Goal: Information Seeking & Learning: Find specific page/section

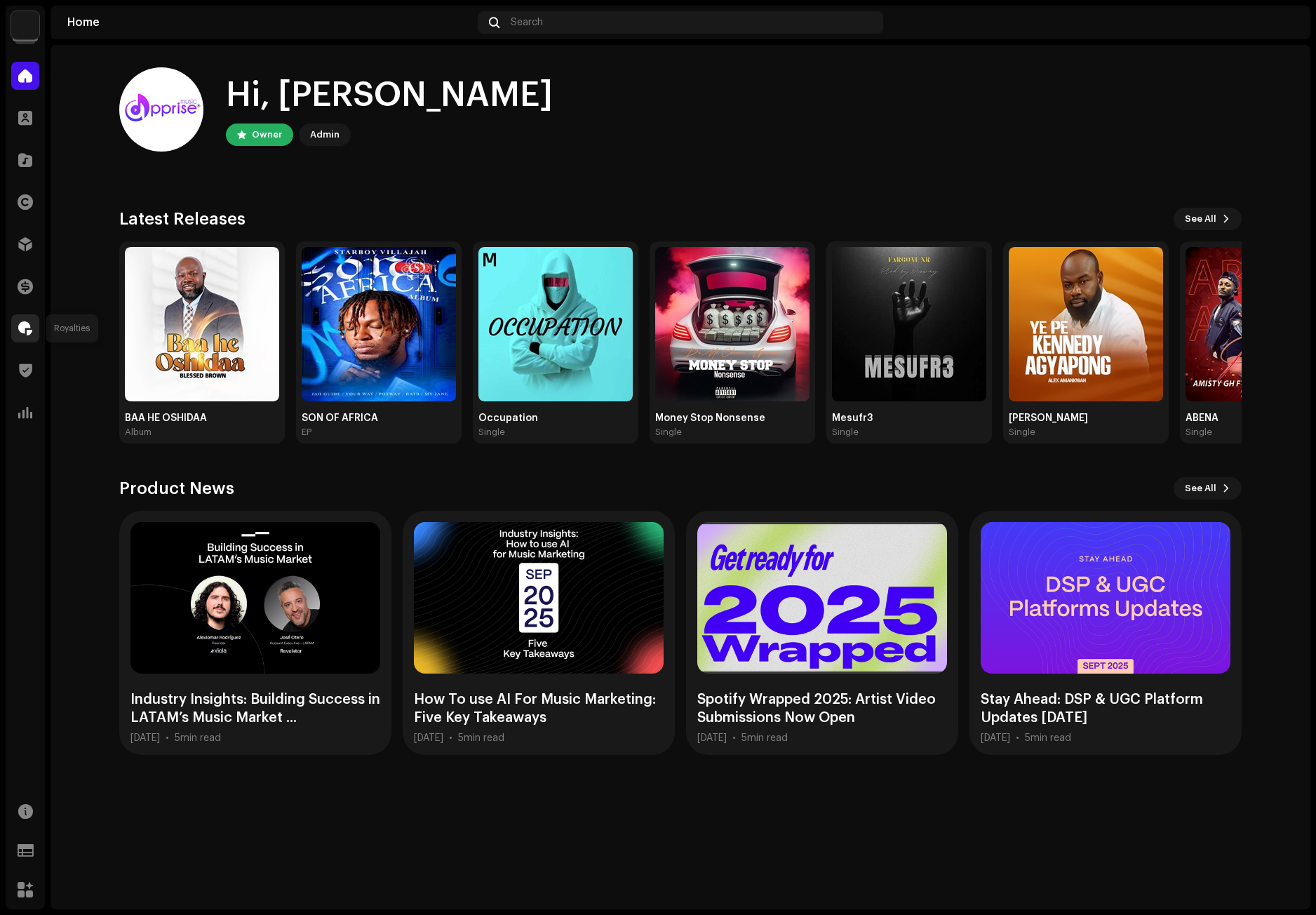
click at [19, 318] on div at bounding box center [25, 328] width 28 height 28
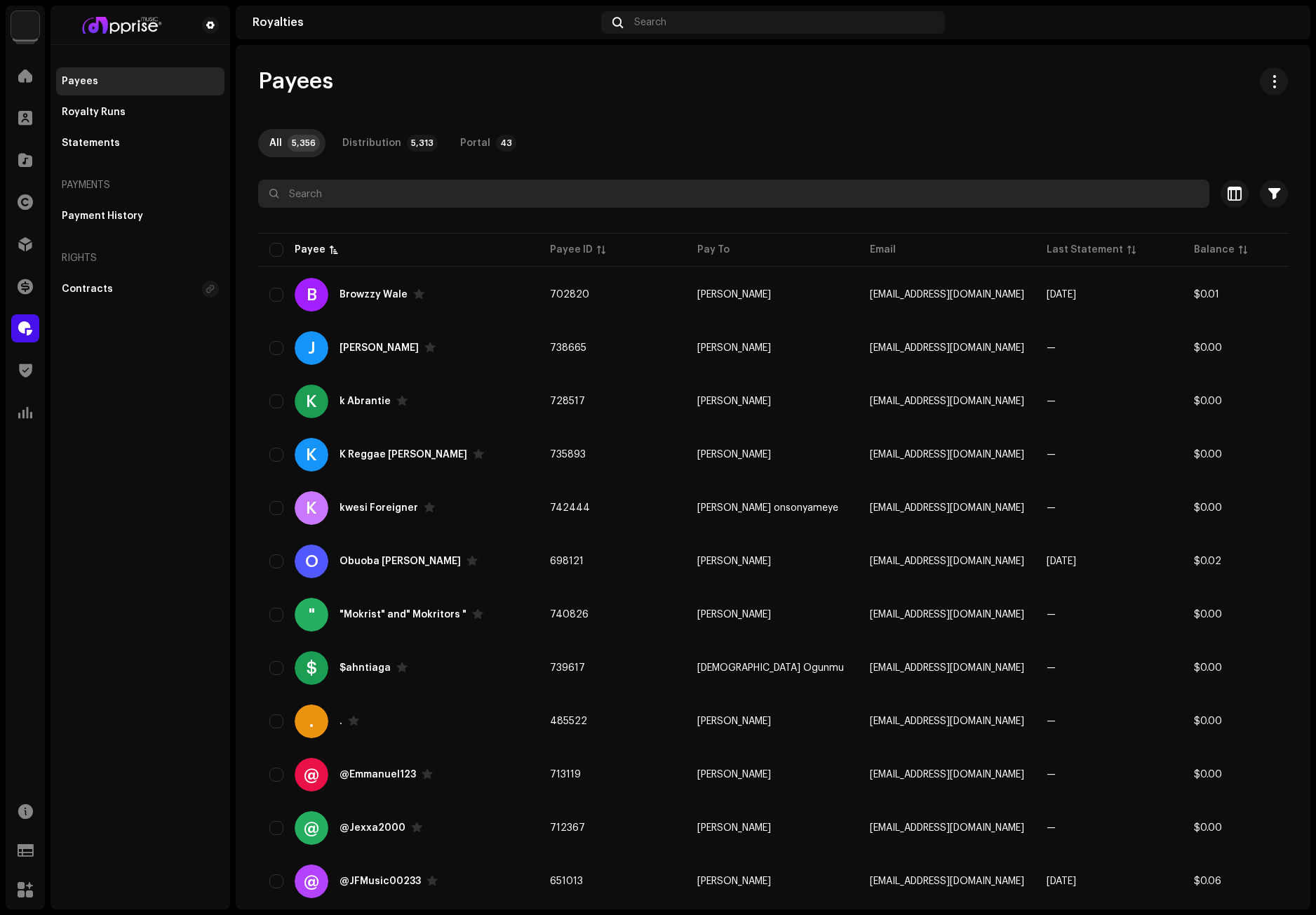
paste input "[EMAIL_ADDRESS][DOMAIN_NAME]"
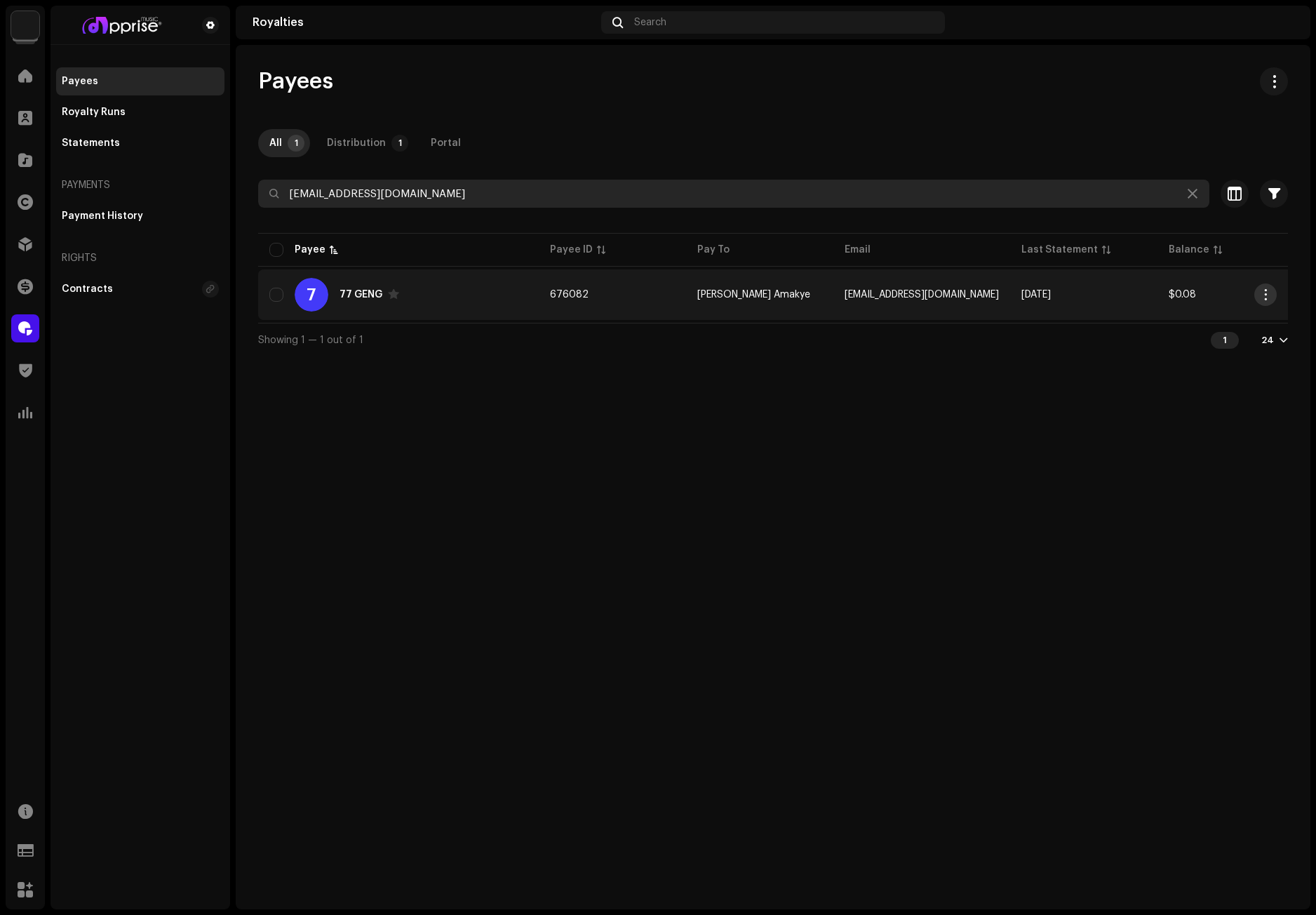
type input "[EMAIL_ADDRESS][DOMAIN_NAME]"
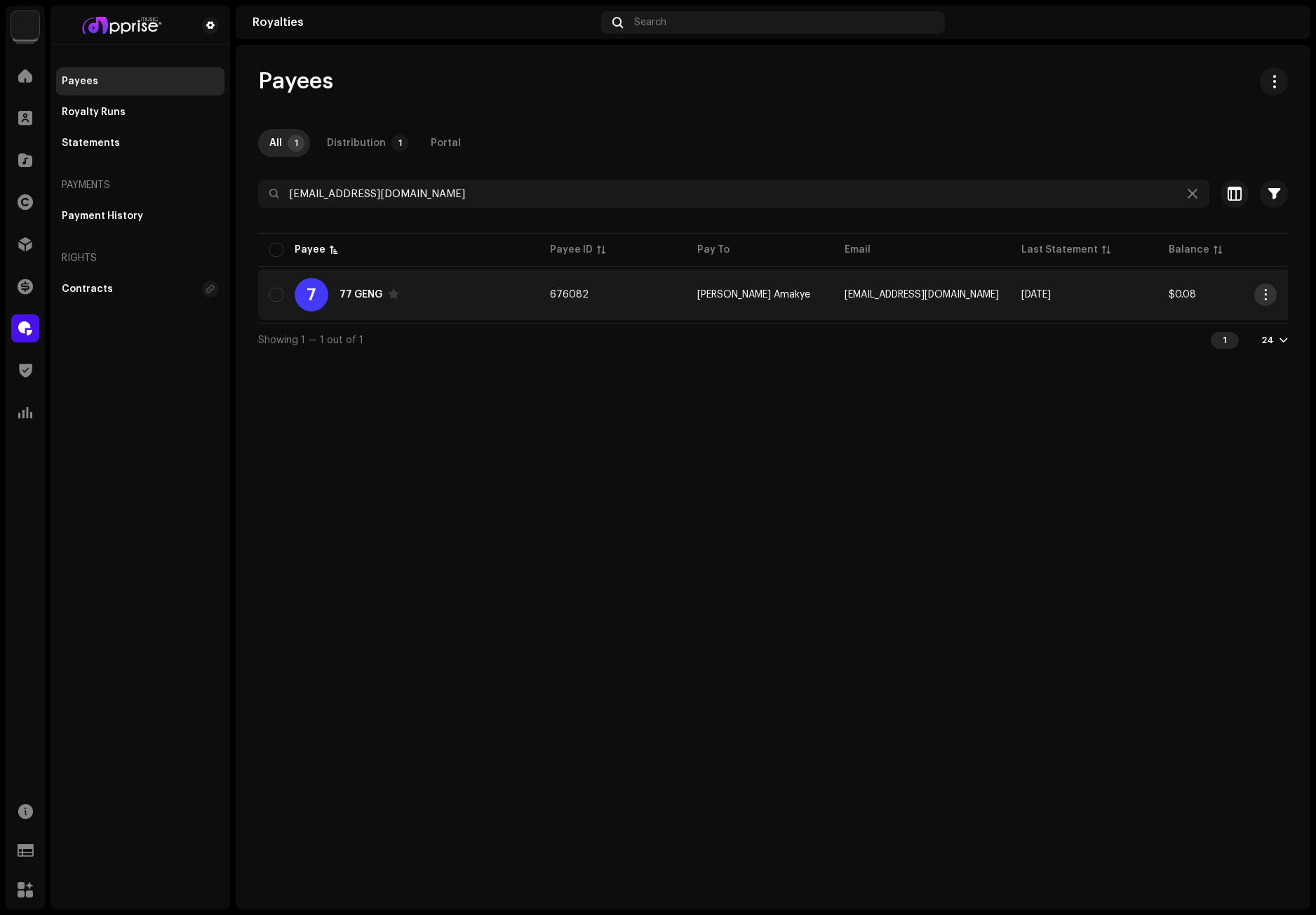
click at [1267, 289] on span "button" at bounding box center [1265, 295] width 10 height 11
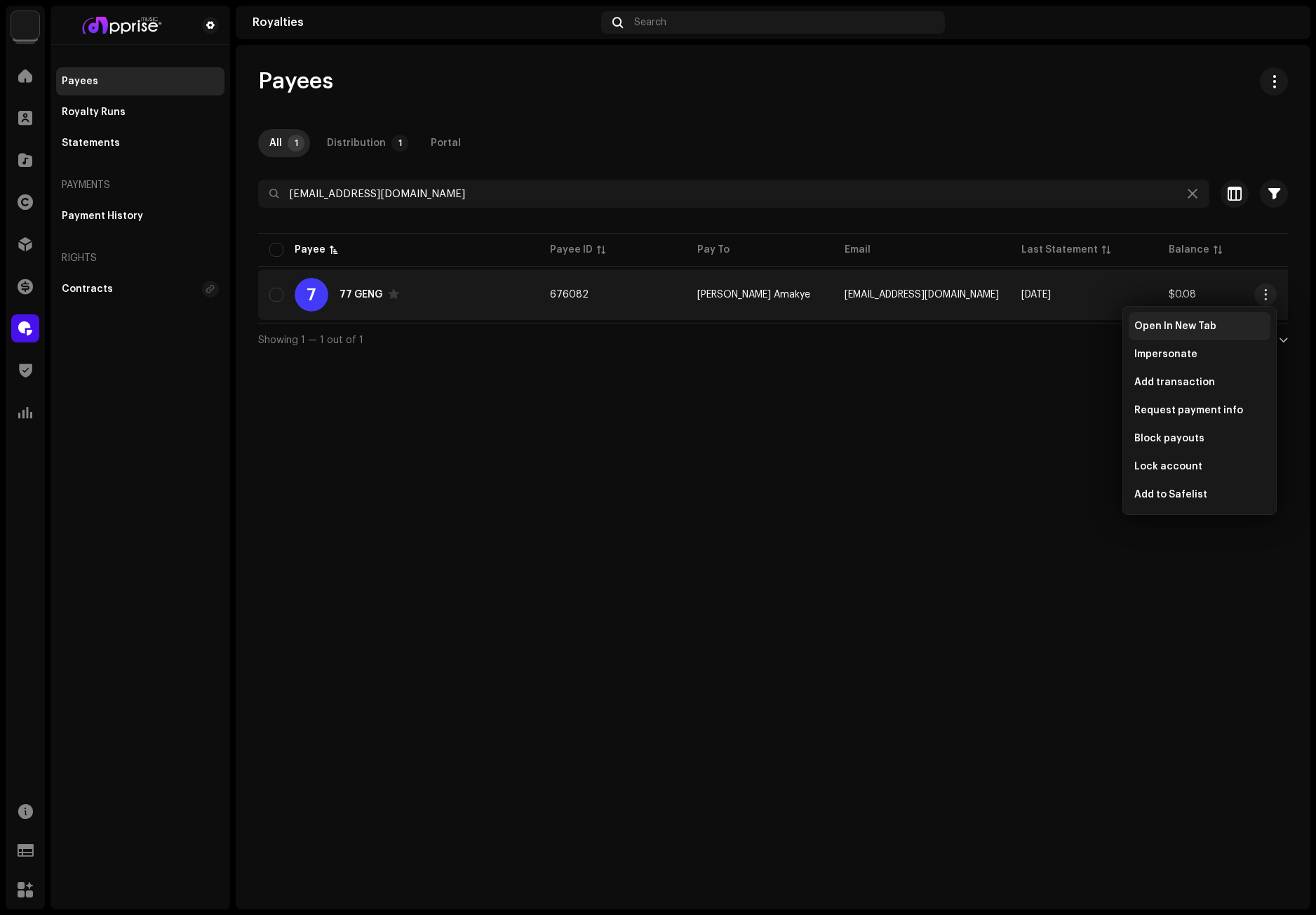
click at [1170, 323] on span "Open In New Tab" at bounding box center [1175, 326] width 82 height 11
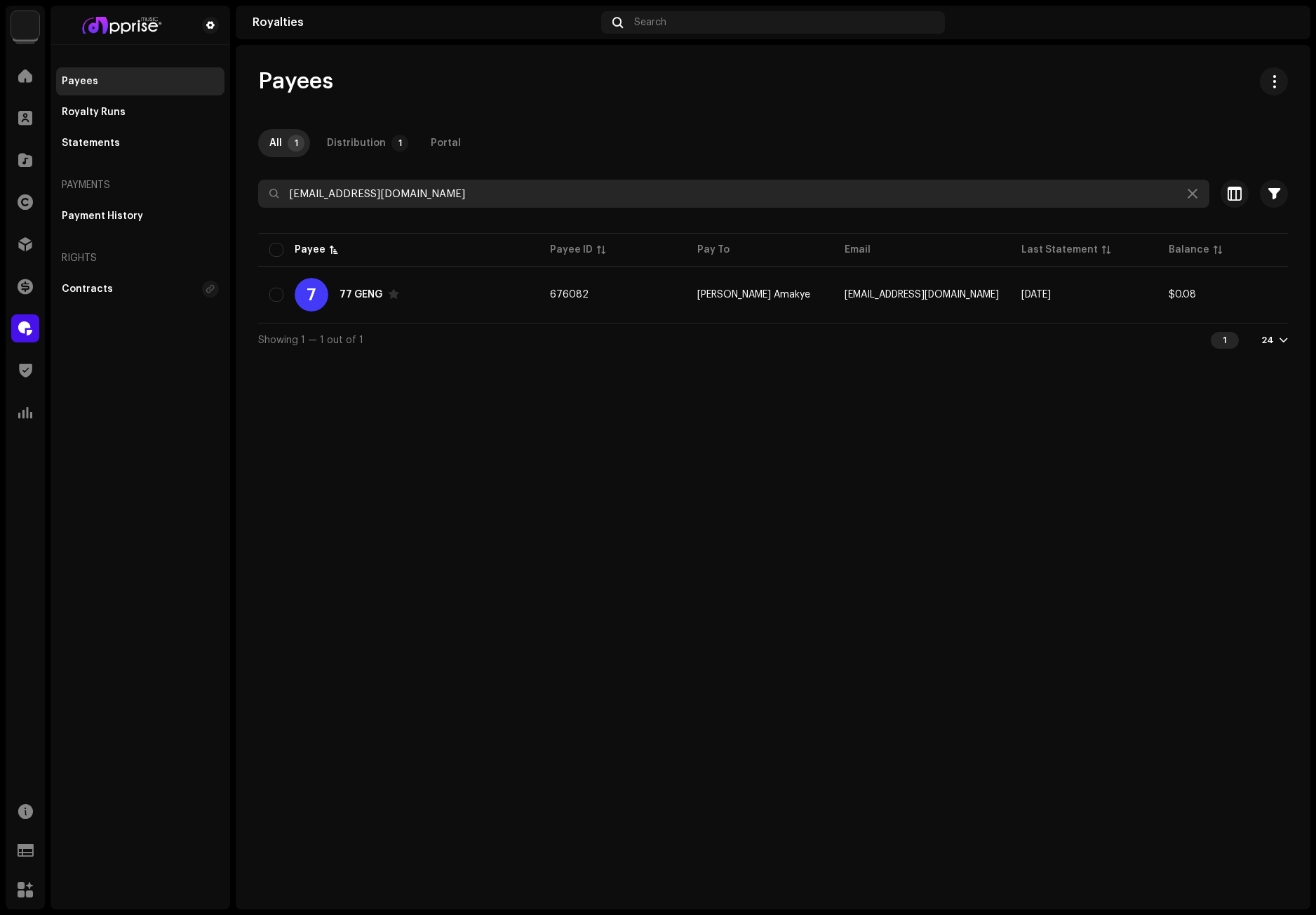
click at [1201, 189] on input "stagaone42@gmail.com" at bounding box center [733, 194] width 951 height 28
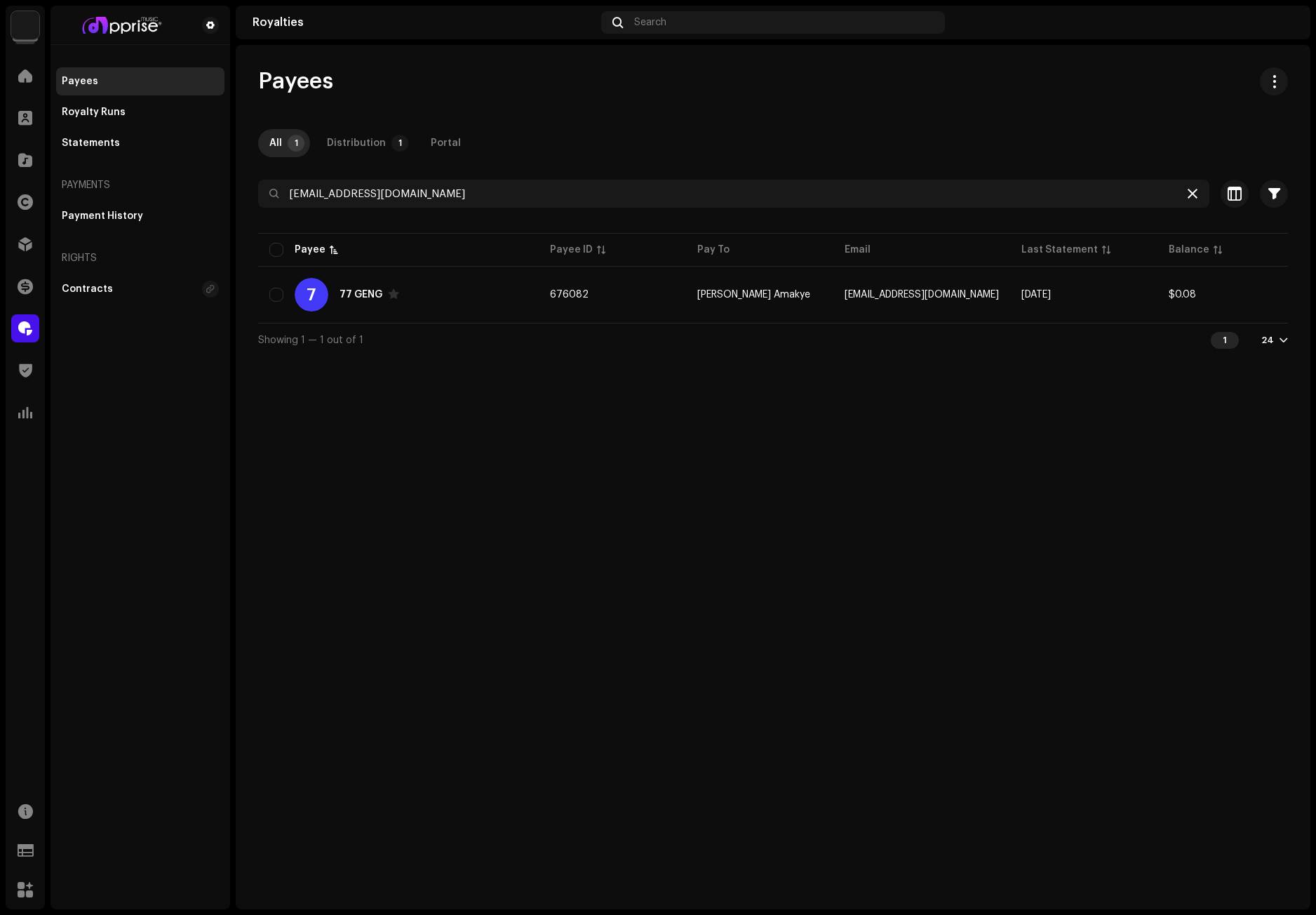
click at [1192, 190] on icon at bounding box center [1192, 194] width 10 height 11
click at [24, 77] on span at bounding box center [25, 76] width 14 height 11
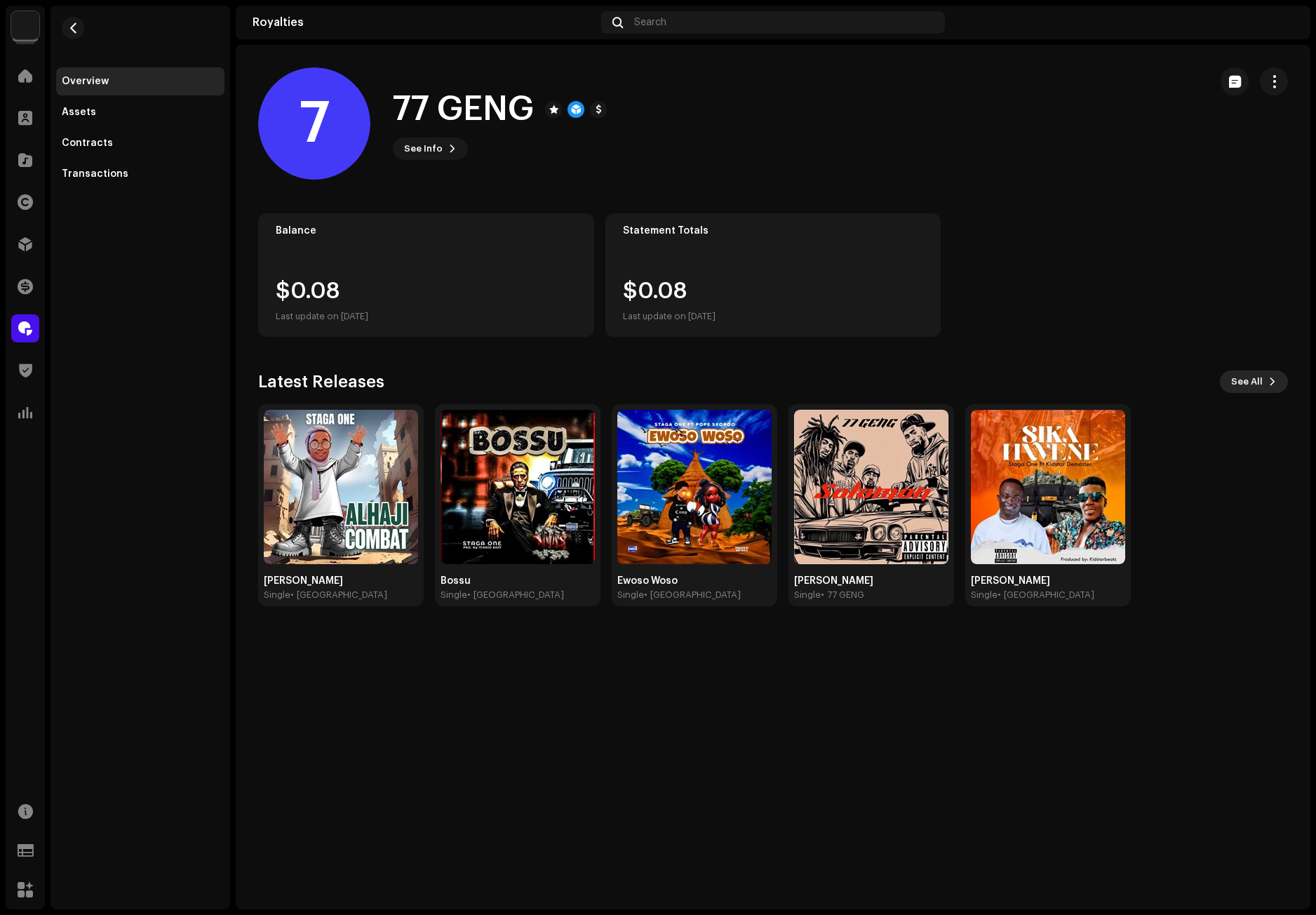
click at [1271, 380] on span at bounding box center [1272, 381] width 8 height 11
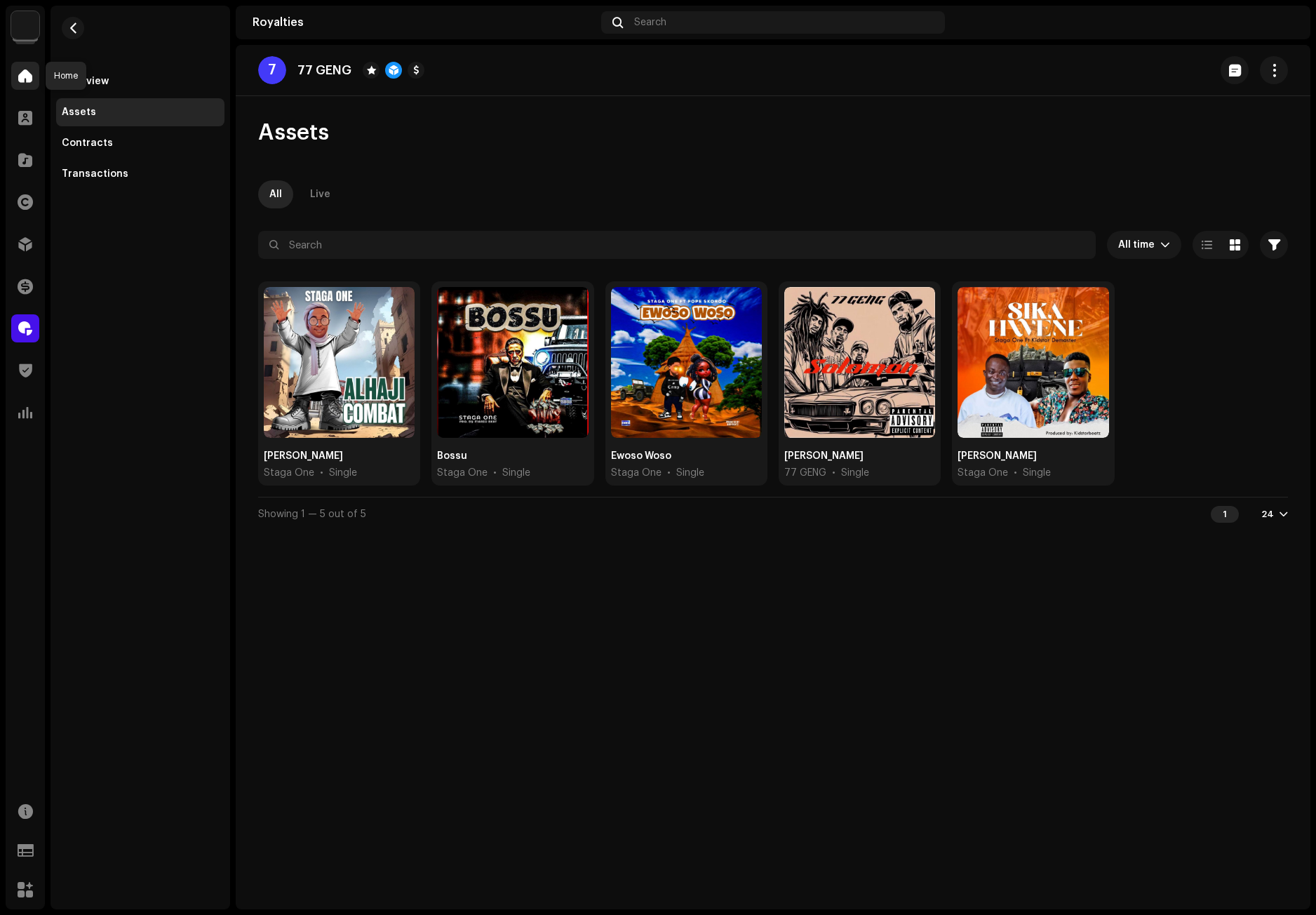
click at [25, 70] on span at bounding box center [25, 76] width 14 height 11
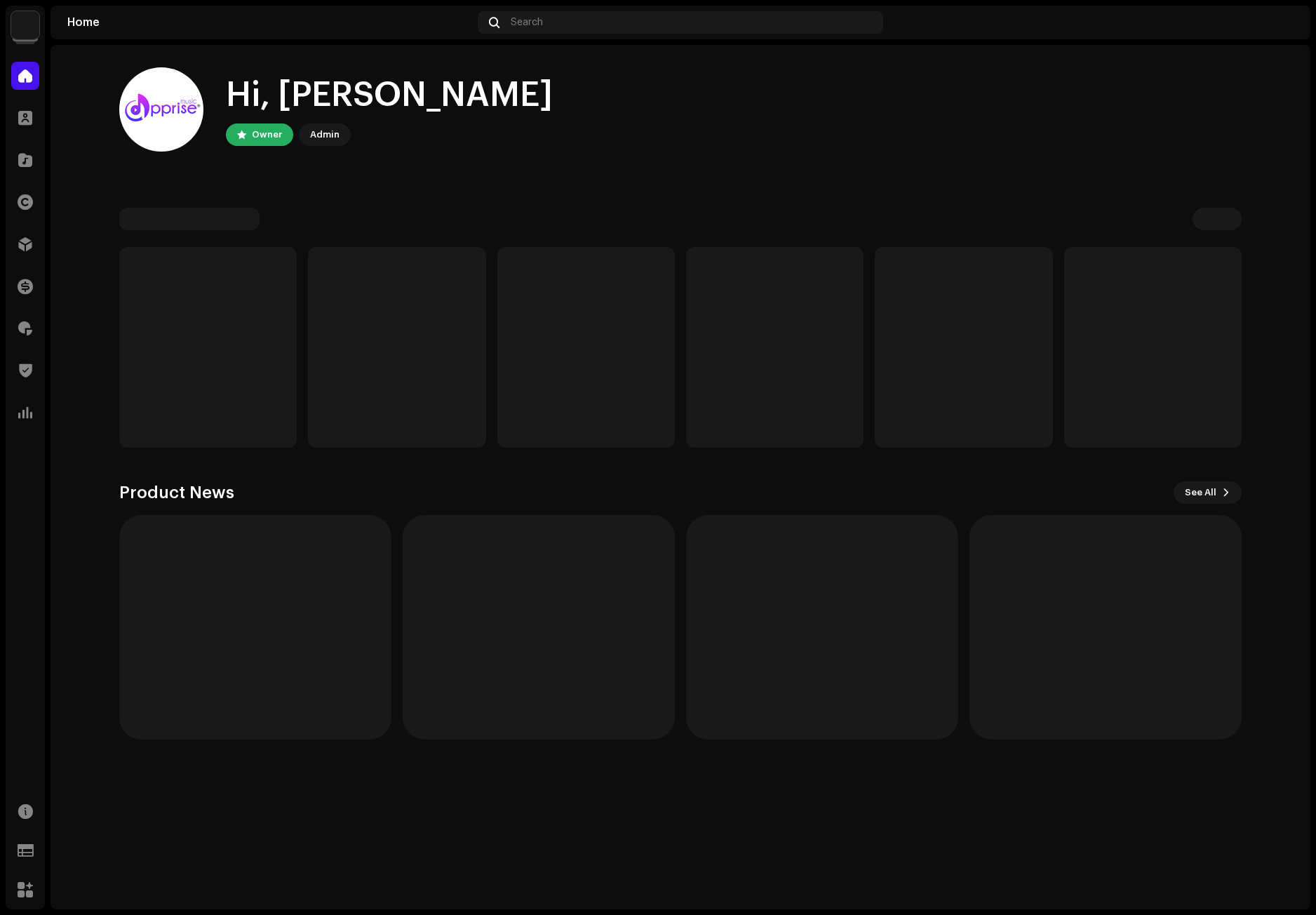
click at [1281, 20] on img at bounding box center [1282, 22] width 22 height 22
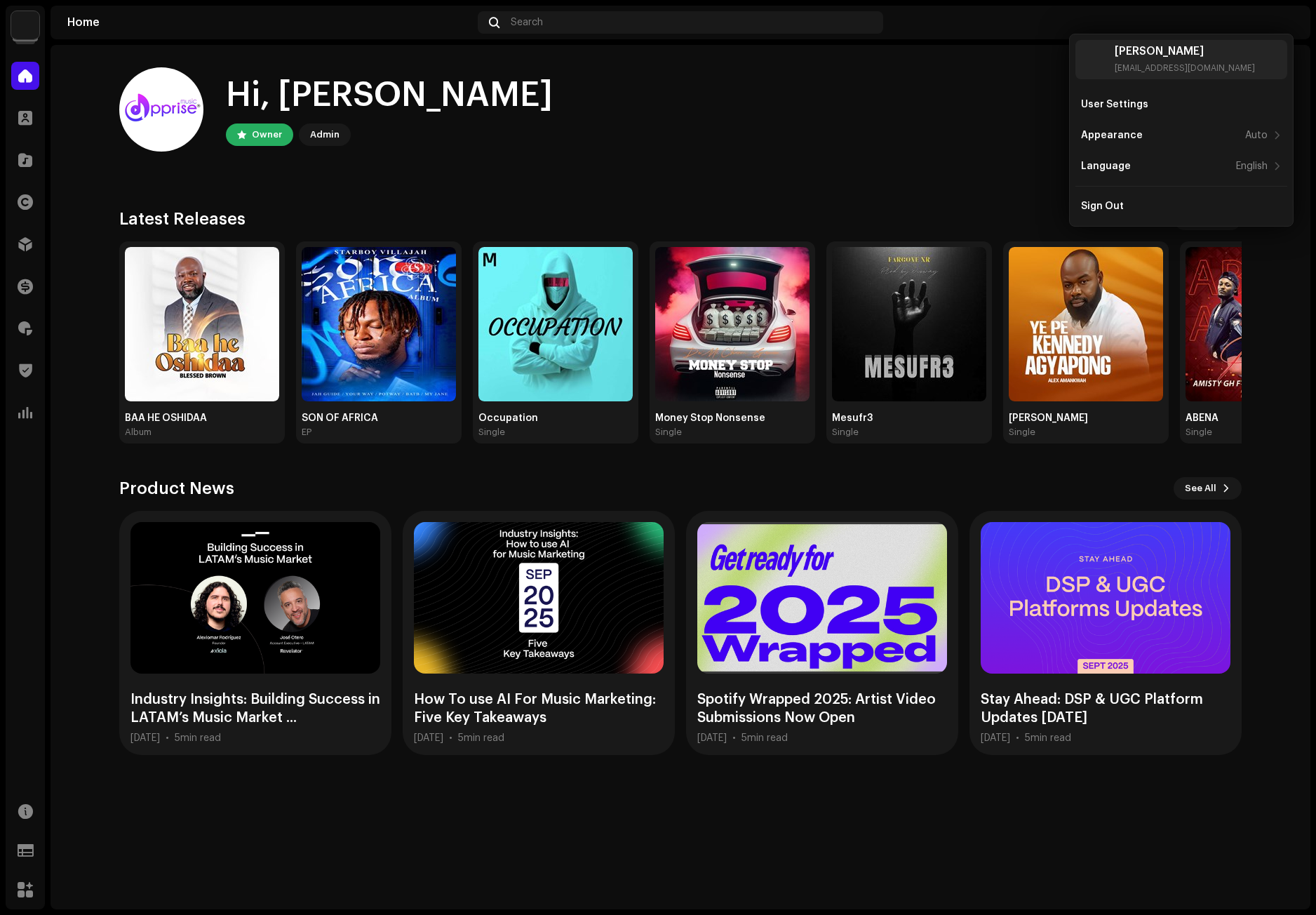
click at [941, 123] on div "Hi, [PERSON_NAME] Owner Admin" at bounding box center [680, 109] width 1123 height 84
